Goal: Task Accomplishment & Management: Manage account settings

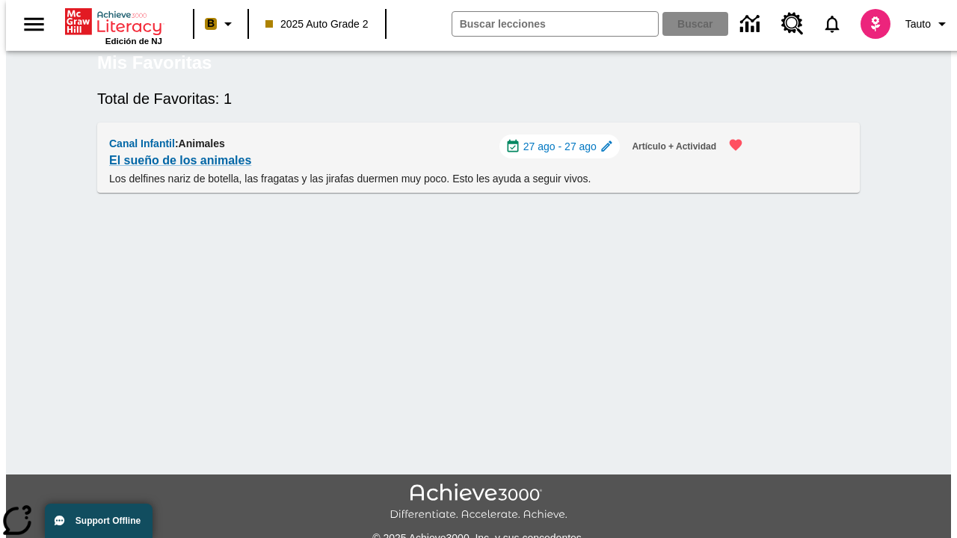
click at [567, 155] on span "27 ago - 27 ago" at bounding box center [559, 147] width 73 height 16
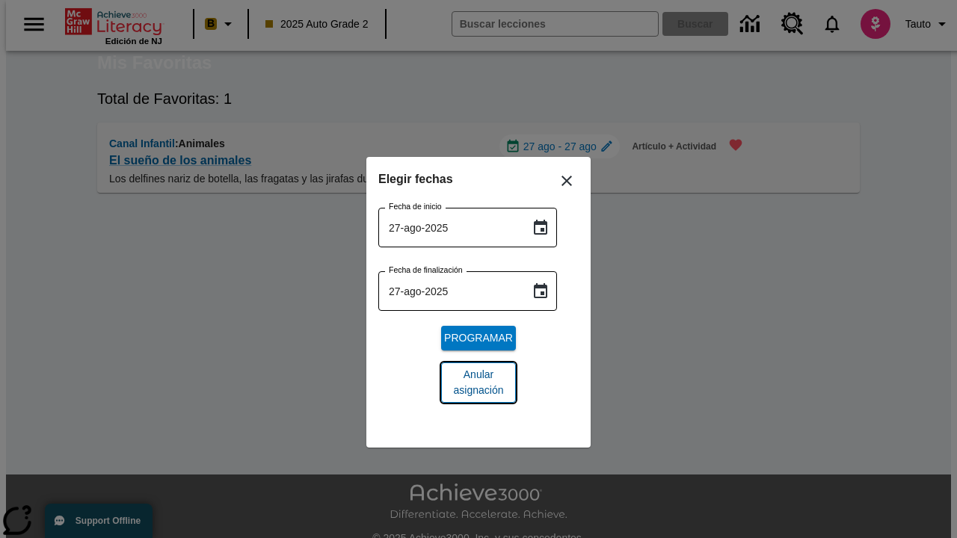
click at [479, 383] on span "Anular asignación" at bounding box center [478, 382] width 51 height 31
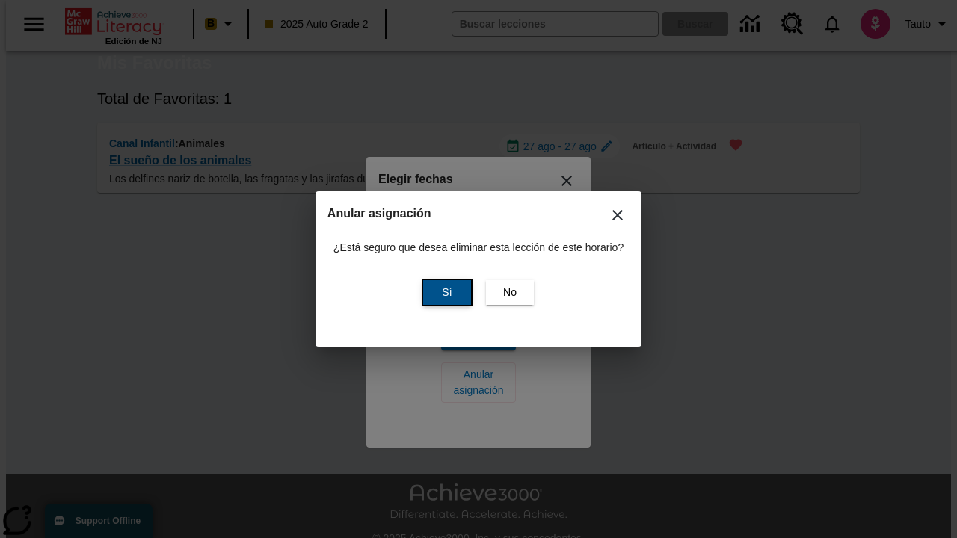
click at [445, 292] on span "Sí" at bounding box center [447, 293] width 10 height 16
